Goal: Information Seeking & Learning: Learn about a topic

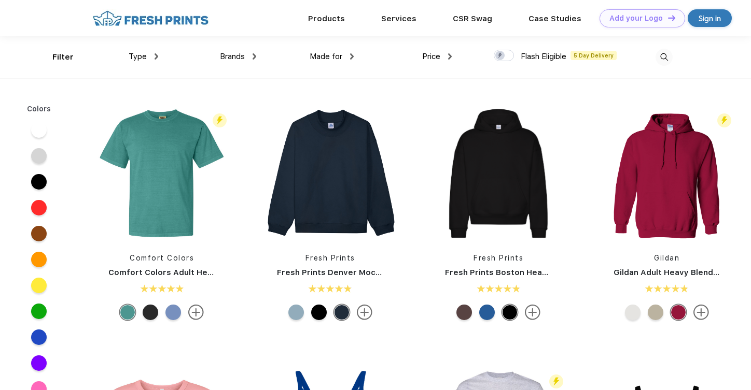
scroll to position [1, 0]
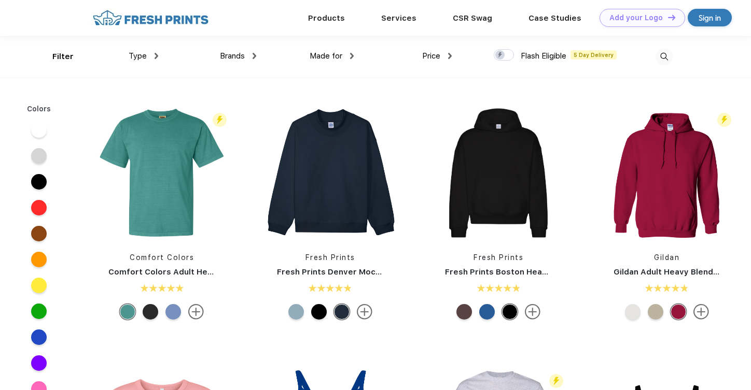
click at [225, 58] on span "Brands" at bounding box center [232, 55] width 25 height 9
click at [237, 56] on span "Brands" at bounding box center [232, 55] width 25 height 9
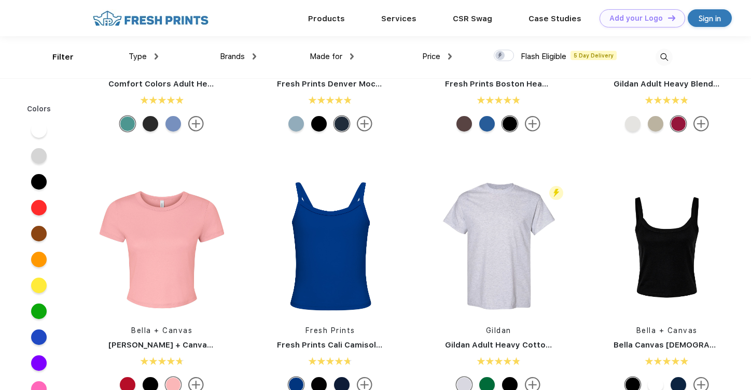
scroll to position [0, 0]
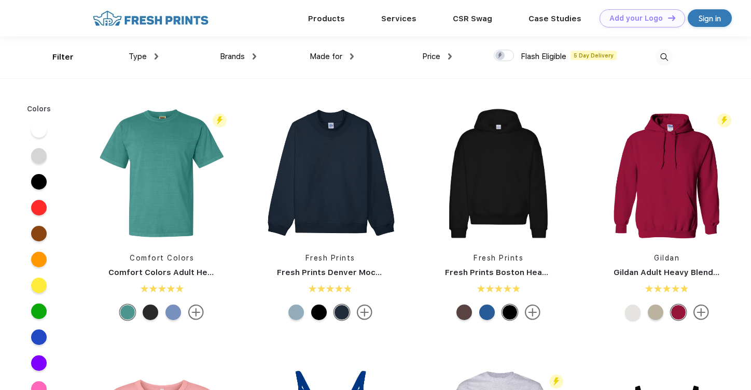
click at [256, 53] on div "Brands" at bounding box center [238, 57] width 36 height 12
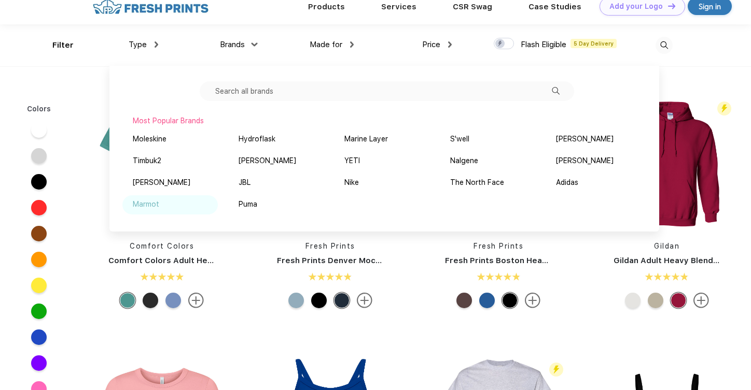
scroll to position [11, 0]
click at [154, 41] on div "Type" at bounding box center [144, 45] width 30 height 12
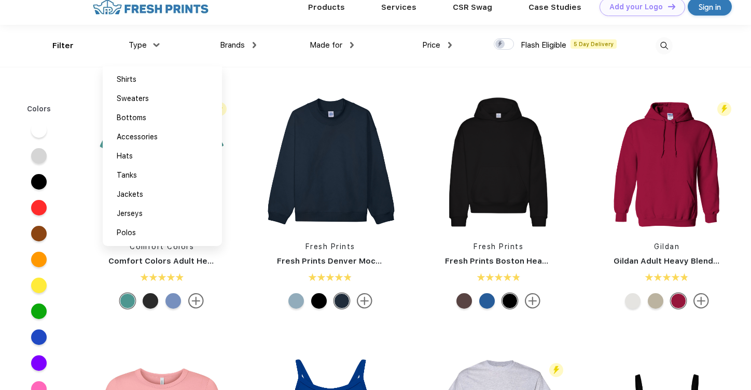
click at [337, 47] on span "Made for" at bounding box center [325, 44] width 33 height 9
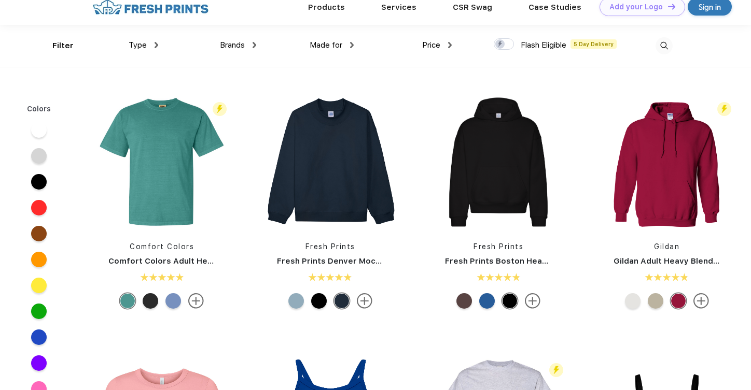
click at [346, 47] on div "Made for" at bounding box center [331, 45] width 44 height 12
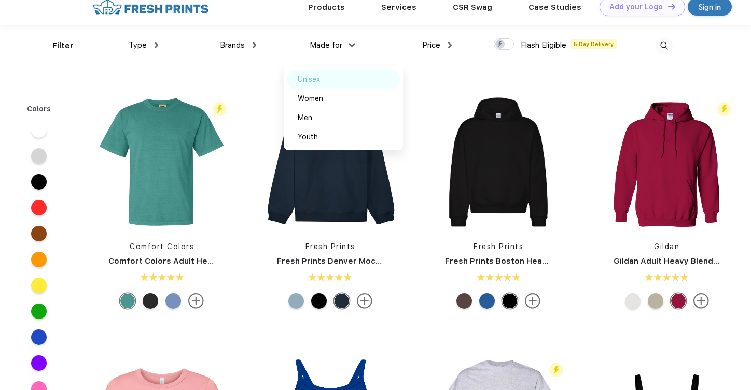
click at [304, 82] on div "Unisex" at bounding box center [309, 79] width 22 height 11
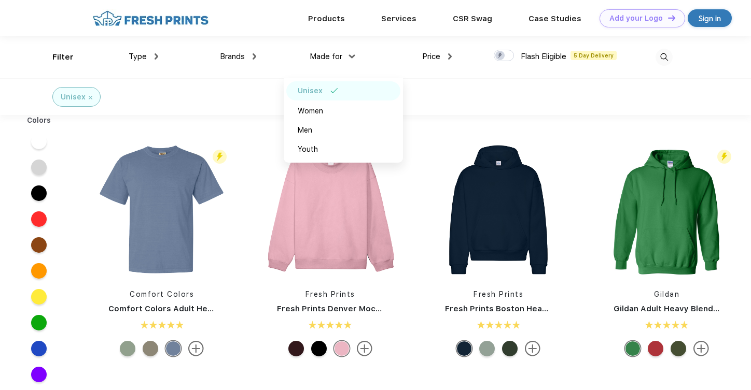
click at [333, 94] on div "Unisex" at bounding box center [343, 90] width 114 height 19
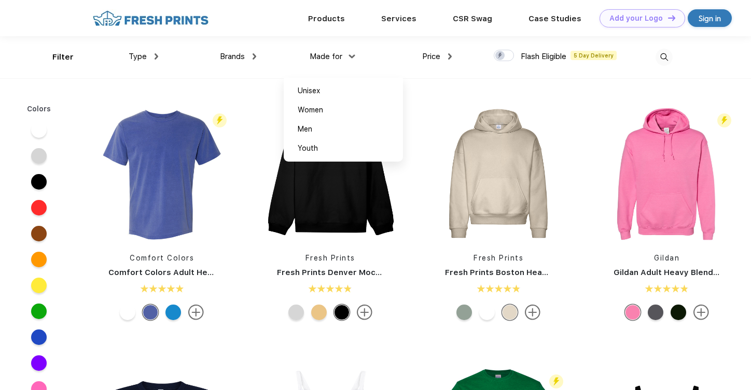
click at [151, 58] on div "Type" at bounding box center [144, 57] width 30 height 12
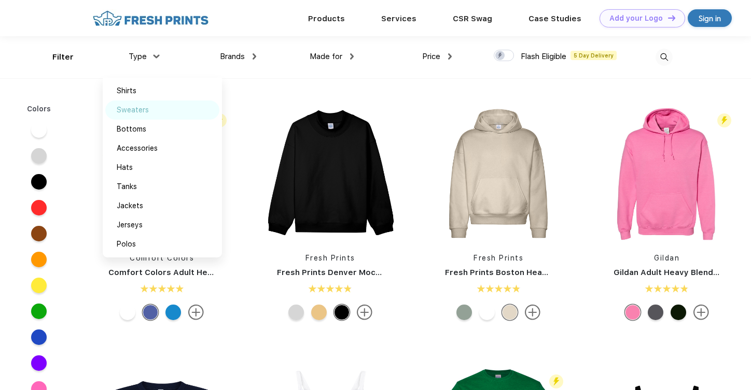
click at [146, 114] on div "Sweaters" at bounding box center [133, 110] width 32 height 11
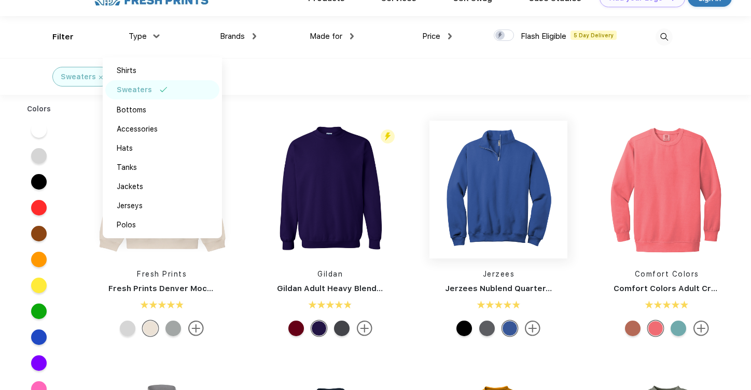
scroll to position [21, 0]
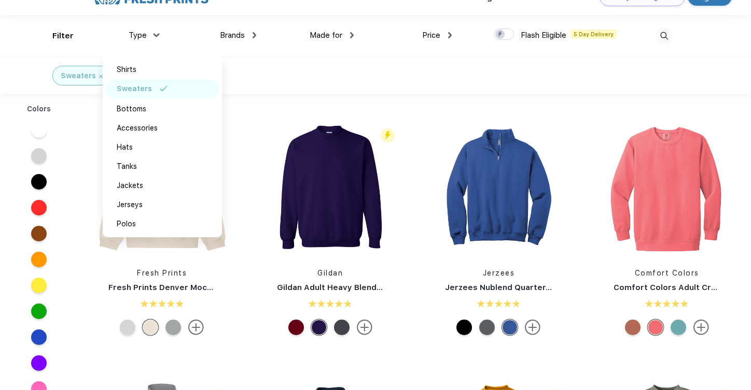
click at [385, 70] on div "Sweaters" at bounding box center [375, 75] width 751 height 37
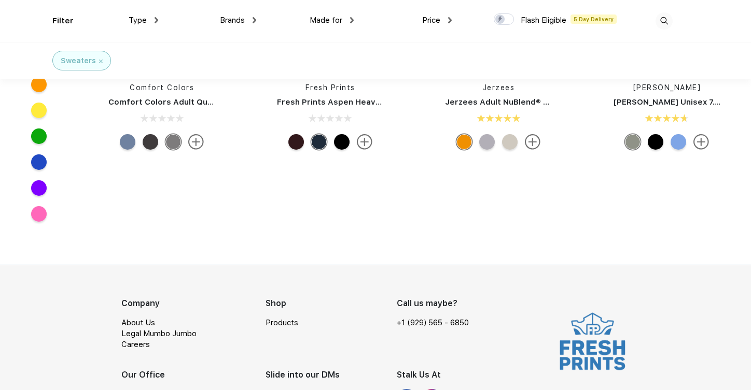
scroll to position [454, 0]
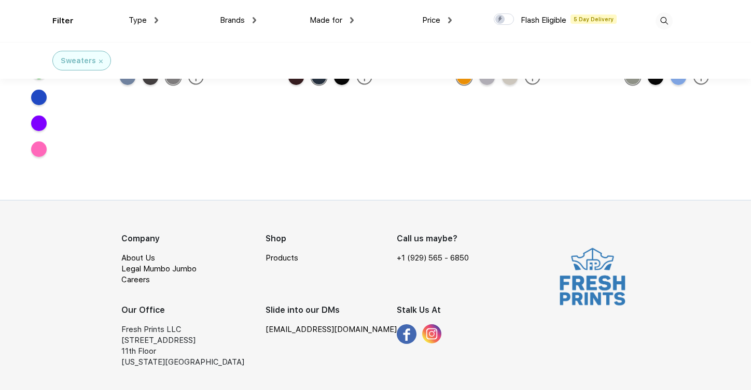
click at [280, 257] on link "Products" at bounding box center [281, 257] width 33 height 9
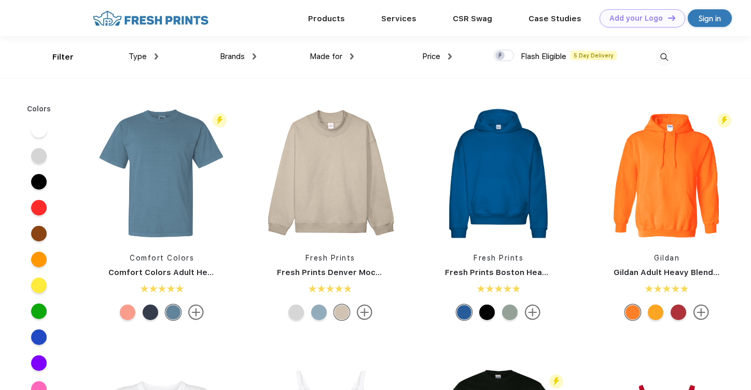
scroll to position [1, 0]
click at [154, 20] on img at bounding box center [151, 18] width 122 height 18
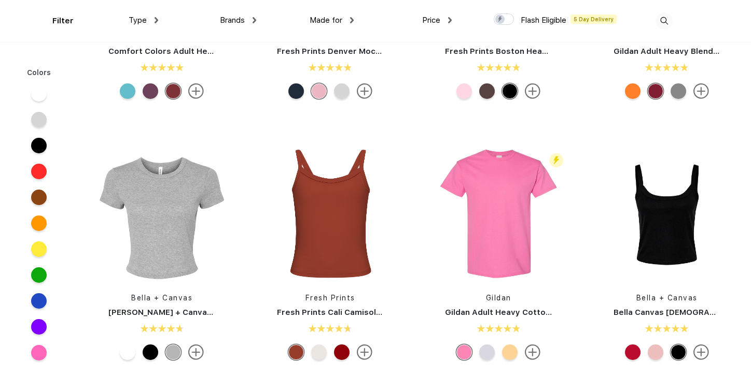
scroll to position [191, 0]
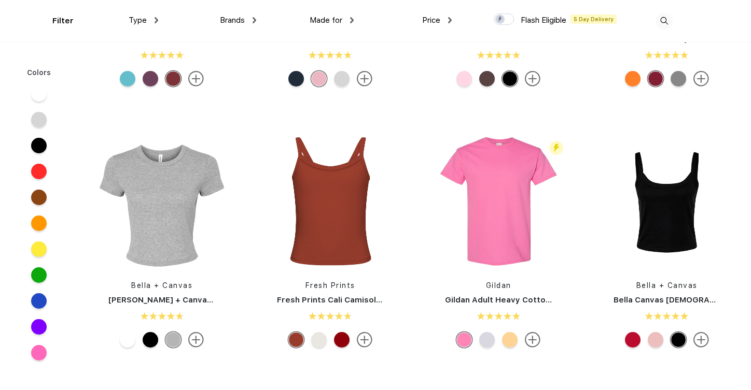
click at [667, 27] on img at bounding box center [663, 20] width 17 height 17
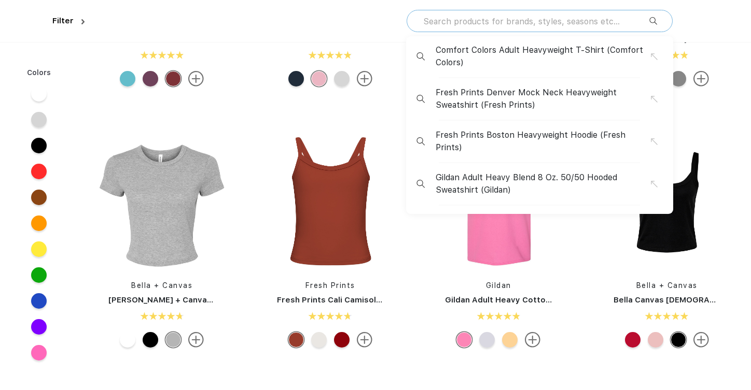
click at [587, 24] on input "text" at bounding box center [535, 21] width 227 height 11
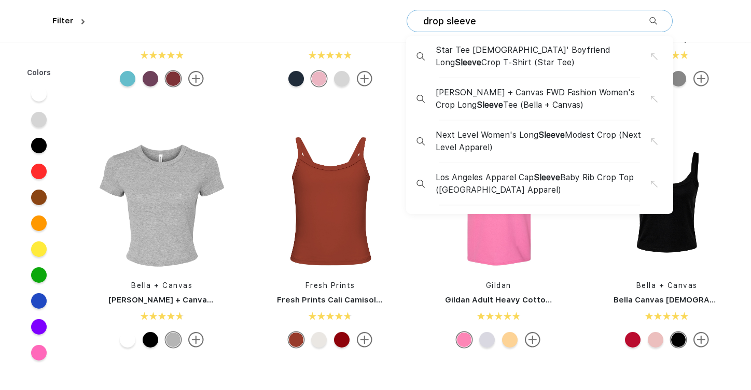
type input "drop sleeve"
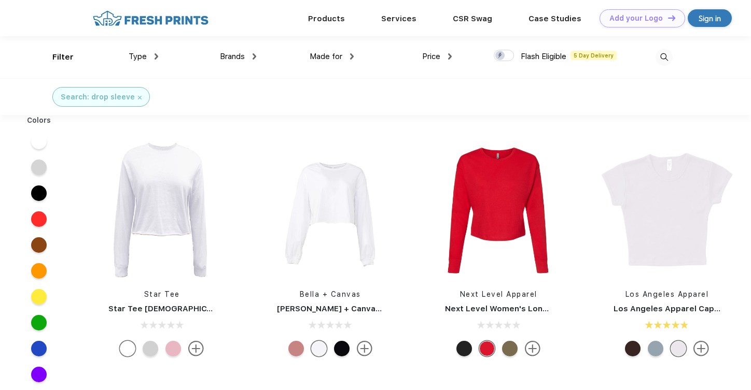
click at [660, 55] on img at bounding box center [663, 57] width 17 height 17
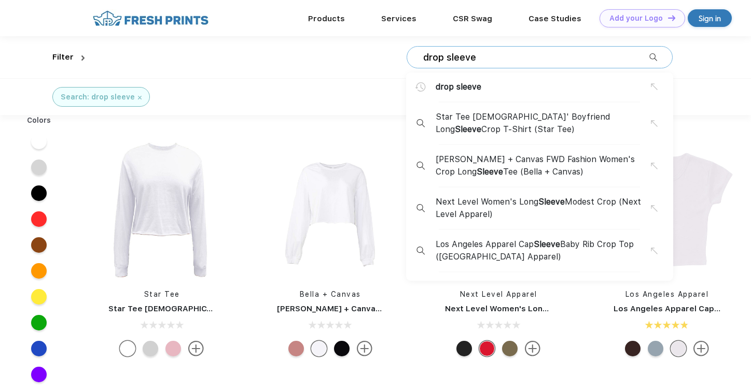
click at [506, 56] on input "drop sleeve" at bounding box center [535, 57] width 227 height 11
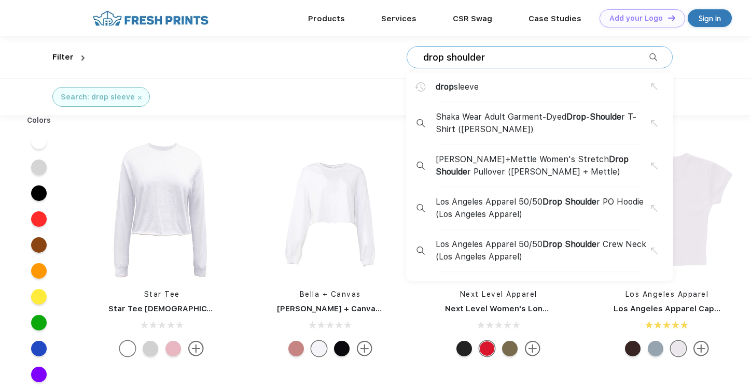
type input "drop shoulder"
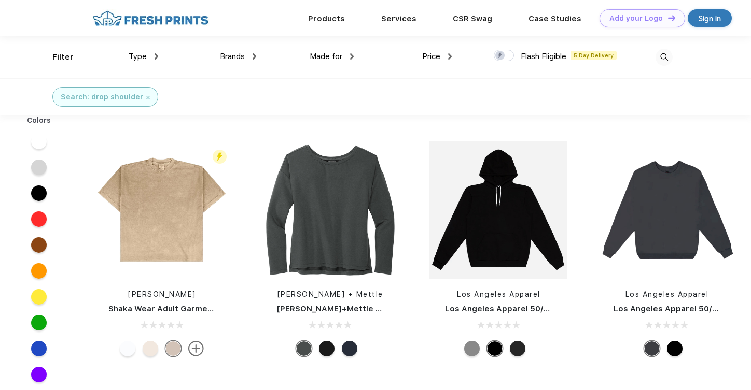
click at [661, 54] on img at bounding box center [663, 57] width 17 height 17
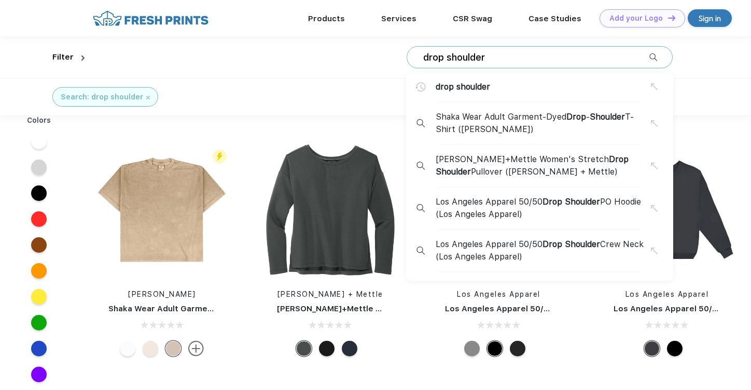
click at [517, 59] on input "drop shoulder" at bounding box center [535, 57] width 227 height 11
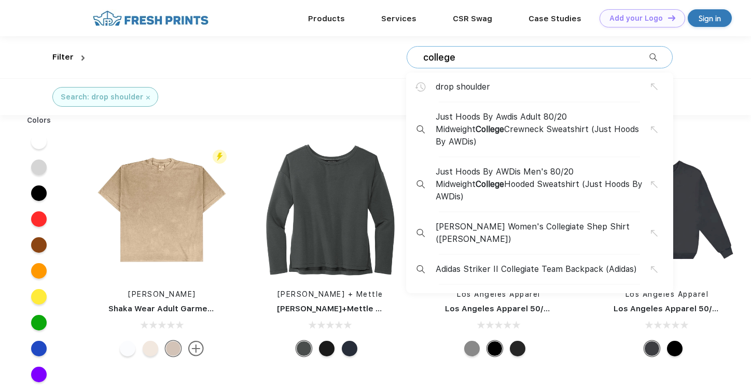
type input "college"
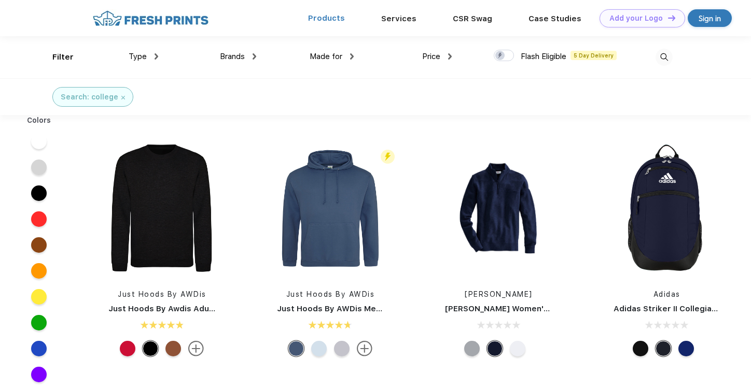
click at [335, 15] on link "Products" at bounding box center [326, 17] width 37 height 9
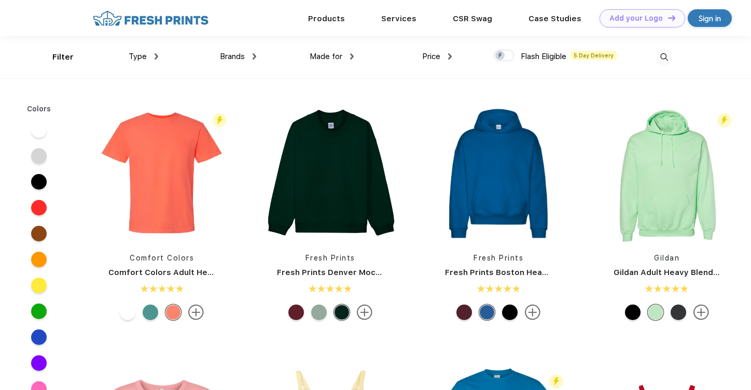
scroll to position [1, 0]
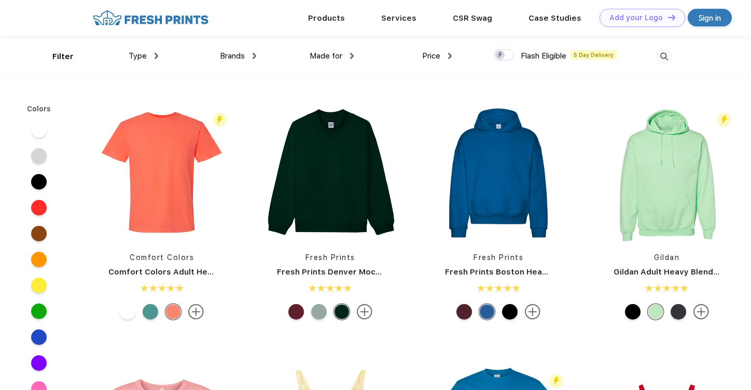
click at [335, 62] on div "Made for Unisex Women Men Youth" at bounding box center [305, 57] width 98 height 42
click at [334, 55] on span "Made for" at bounding box center [325, 55] width 33 height 9
click at [351, 59] on div "Made for" at bounding box center [331, 56] width 44 height 12
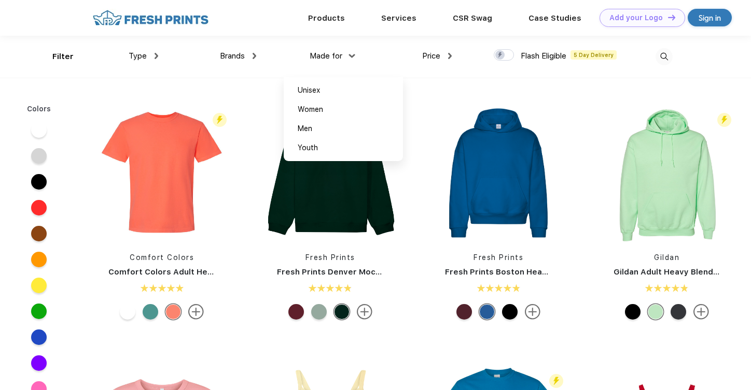
click at [250, 48] on div "Brands Most Popular Brands Moleskine Hydroflask Marine Layer S'well Vineyard Vi…" at bounding box center [207, 57] width 98 height 42
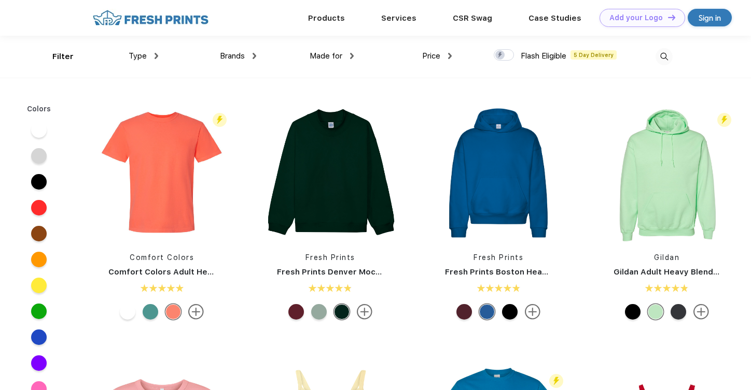
click at [250, 53] on div "Brands" at bounding box center [238, 56] width 36 height 12
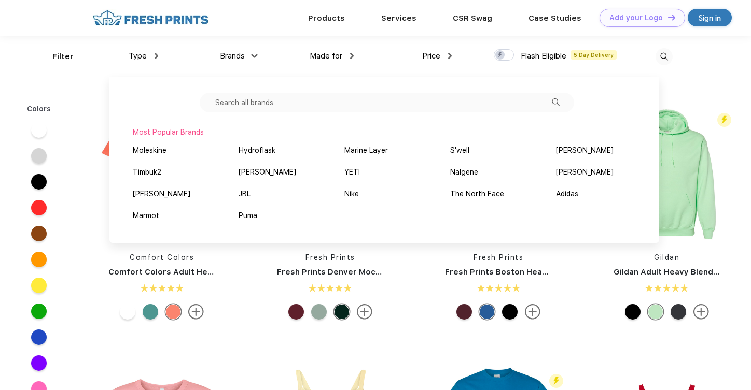
click at [146, 54] on span "Type" at bounding box center [138, 55] width 18 height 9
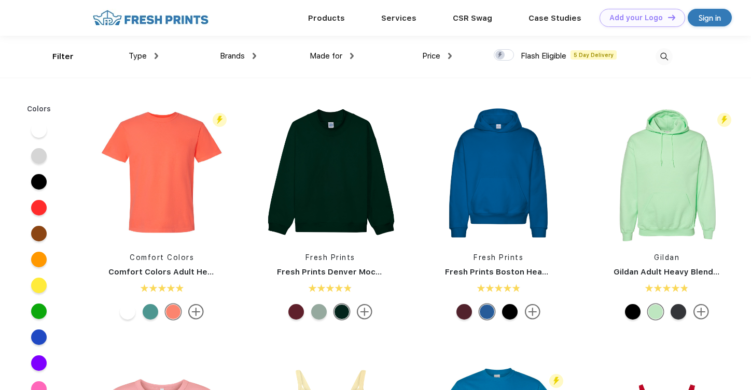
click at [159, 54] on div "Brands Most Popular Brands Moleskine Hydroflask Marine Layer S'well Vineyard Vi…" at bounding box center [207, 57] width 98 height 42
click at [153, 55] on div "Type" at bounding box center [144, 56] width 30 height 12
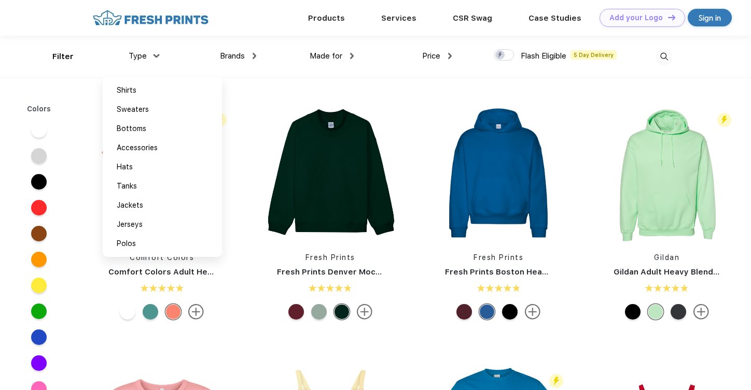
click at [152, 12] on img at bounding box center [151, 18] width 122 height 18
